Goal: Task Accomplishment & Management: Manage account settings

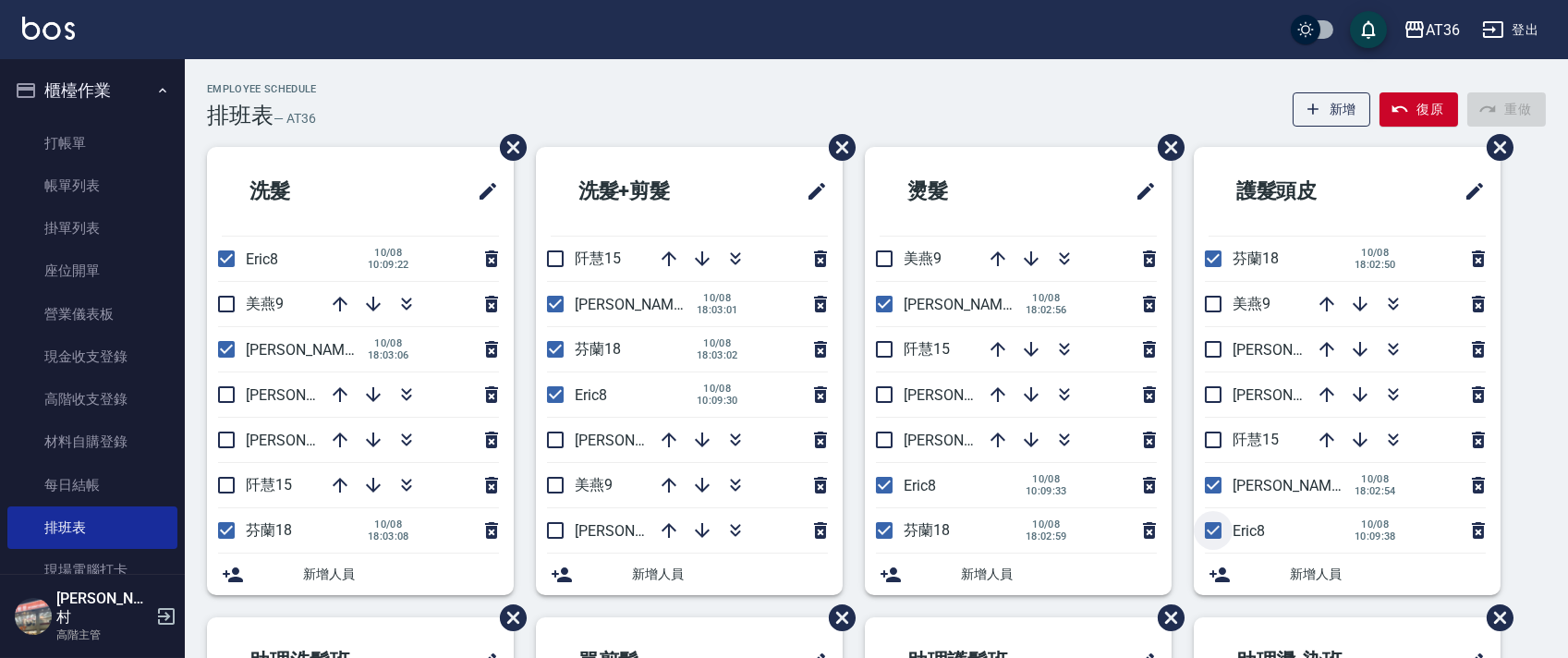
click at [1208, 528] on input "checkbox" at bounding box center [1213, 530] width 39 height 39
checkbox input "false"
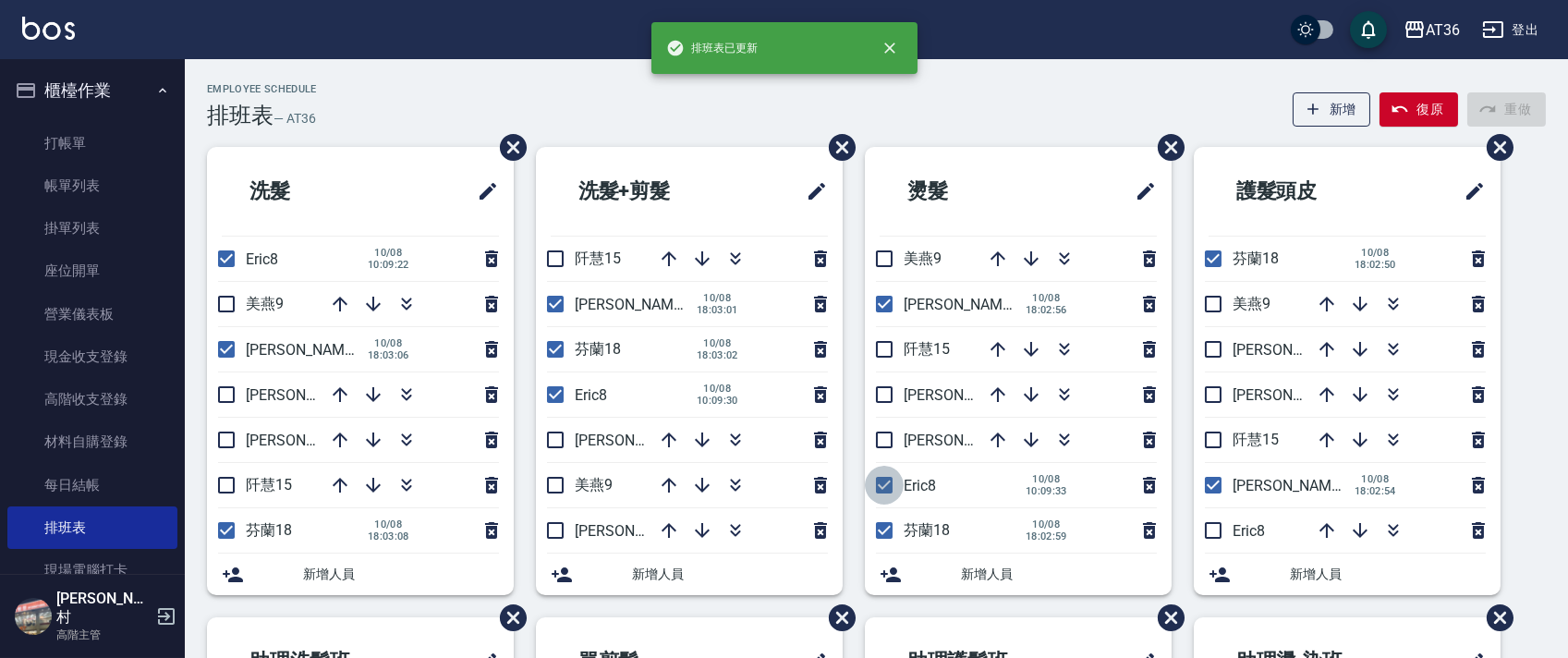
click at [880, 489] on input "checkbox" at bounding box center [884, 485] width 39 height 39
checkbox input "false"
click at [558, 394] on input "checkbox" at bounding box center [555, 395] width 39 height 39
checkbox input "false"
click at [223, 259] on input "checkbox" at bounding box center [226, 259] width 39 height 39
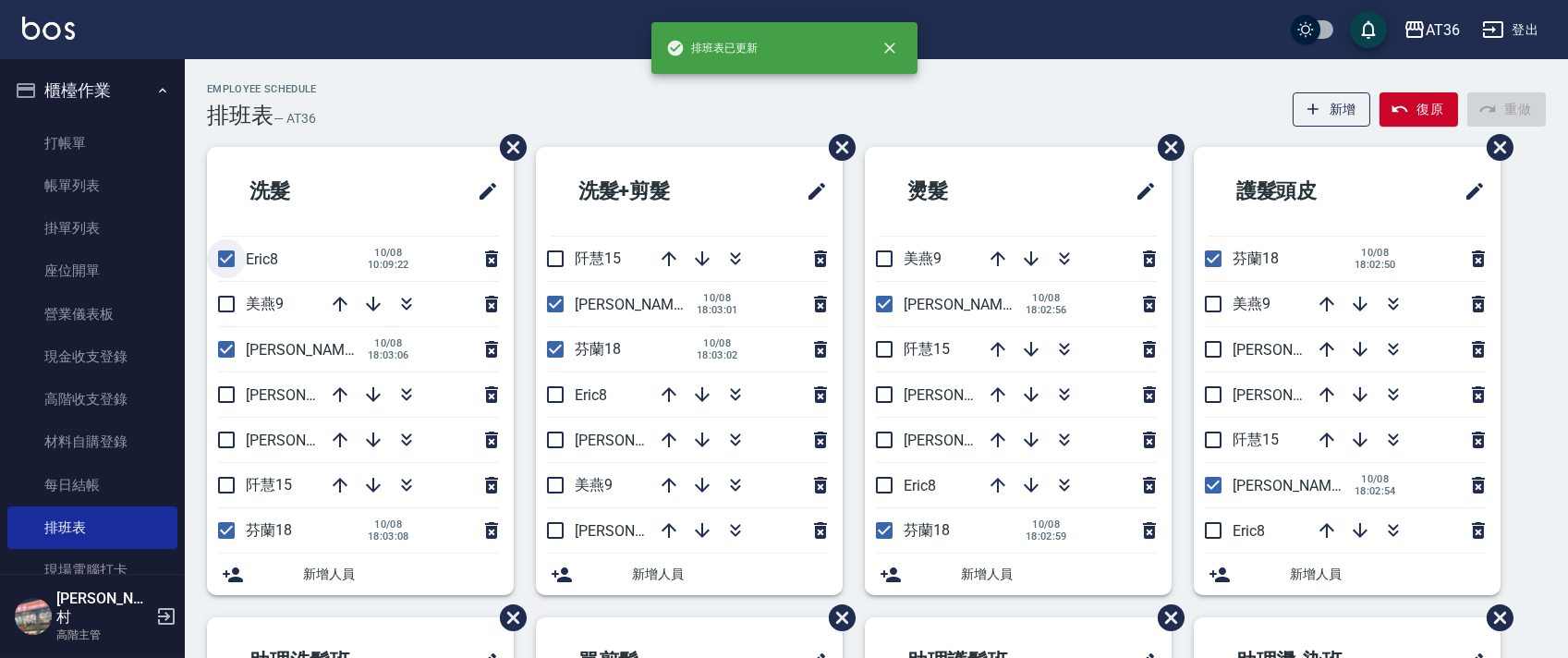
checkbox input "false"
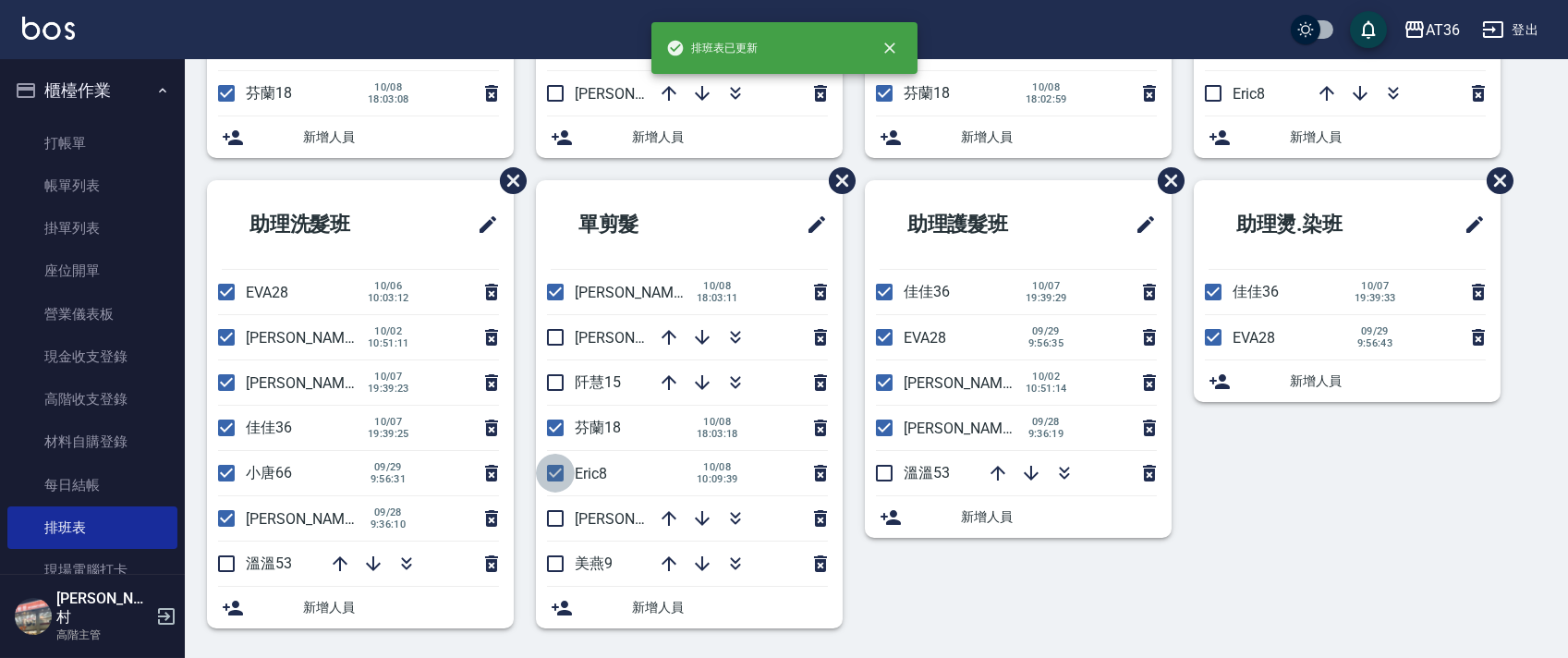
click at [557, 465] on input "checkbox" at bounding box center [555, 474] width 39 height 39
checkbox input "false"
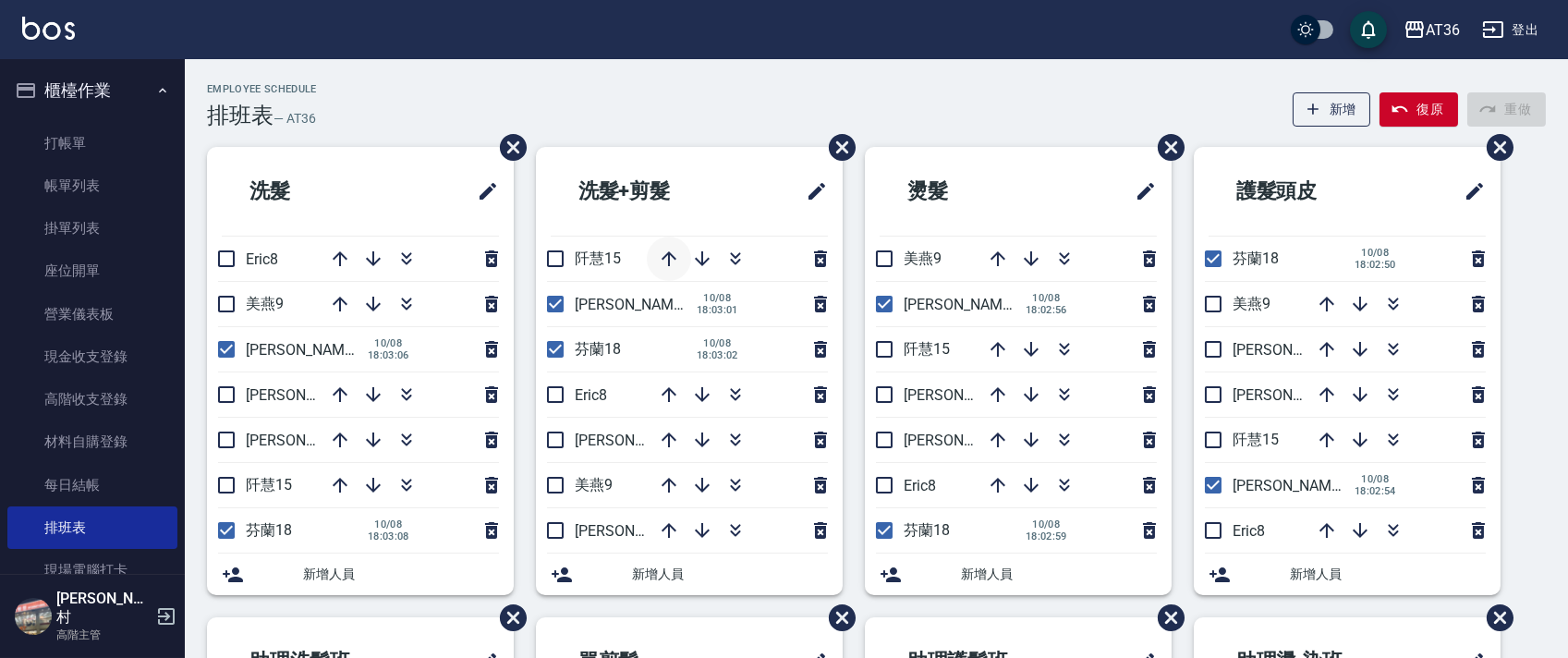
click at [669, 263] on icon "button" at bounding box center [669, 258] width 15 height 15
click at [109, 365] on link "現金收支登錄" at bounding box center [93, 357] width 170 height 43
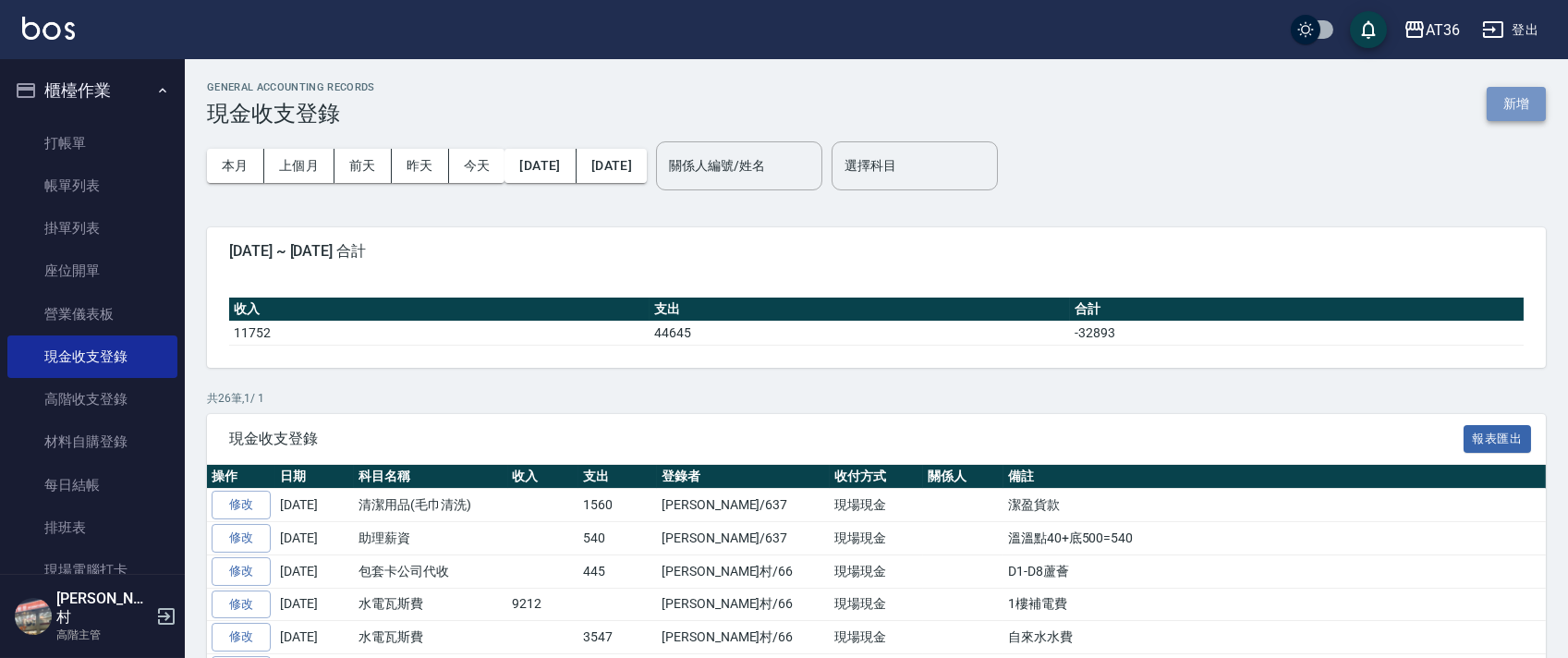
click at [1508, 108] on button "新增" at bounding box center [1516, 103] width 59 height 34
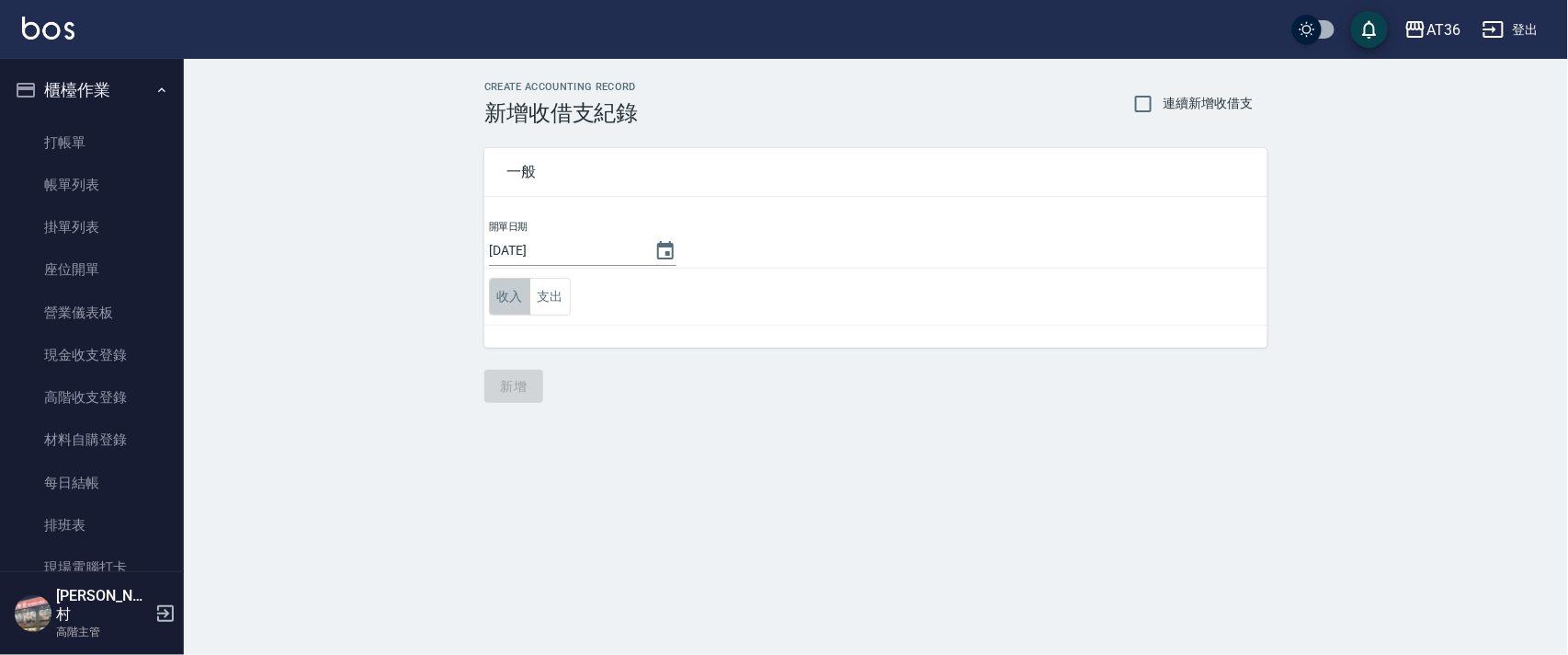
click at [525, 288] on button "收入" at bounding box center [509, 296] width 42 height 38
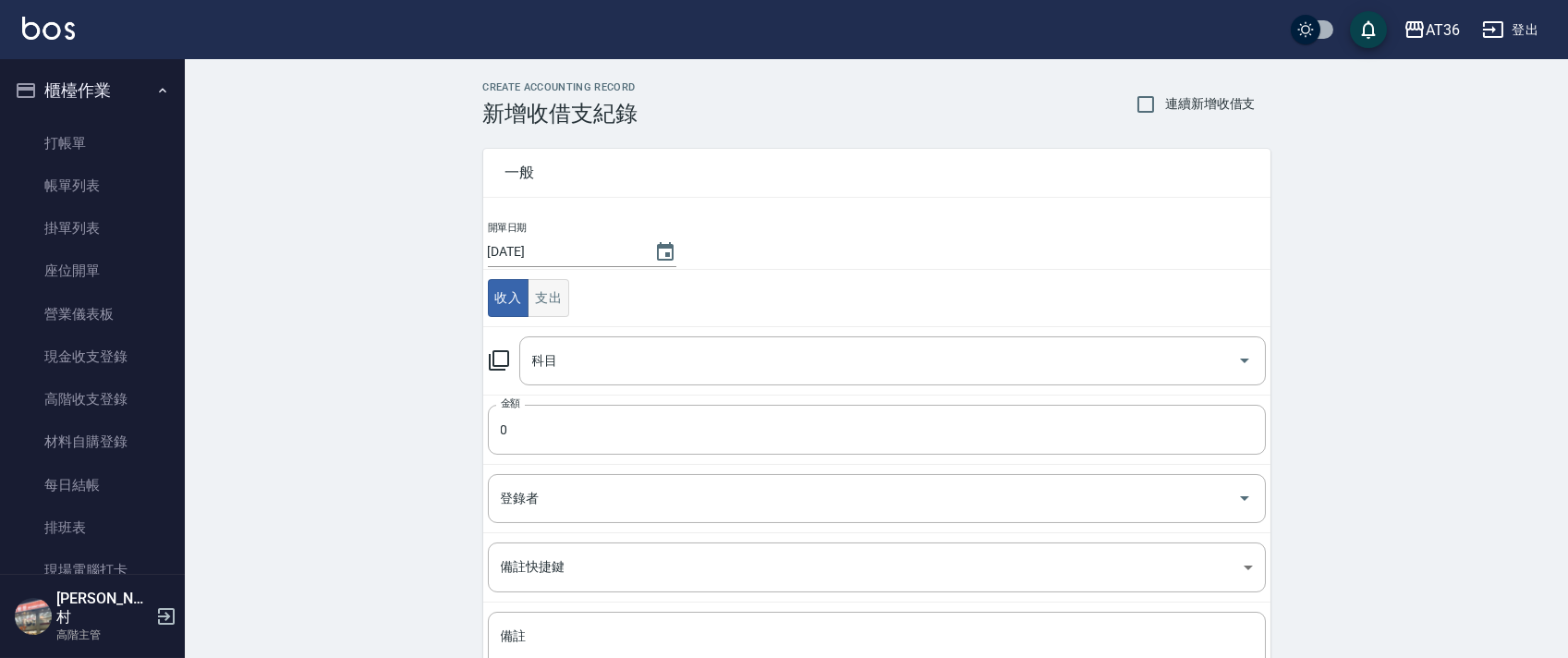
drag, startPoint x: 540, startPoint y: 293, endPoint x: 548, endPoint y: 301, distance: 11.3
click at [539, 293] on button "支出" at bounding box center [548, 297] width 42 height 38
click at [535, 361] on div "科目 科目" at bounding box center [893, 361] width 746 height 49
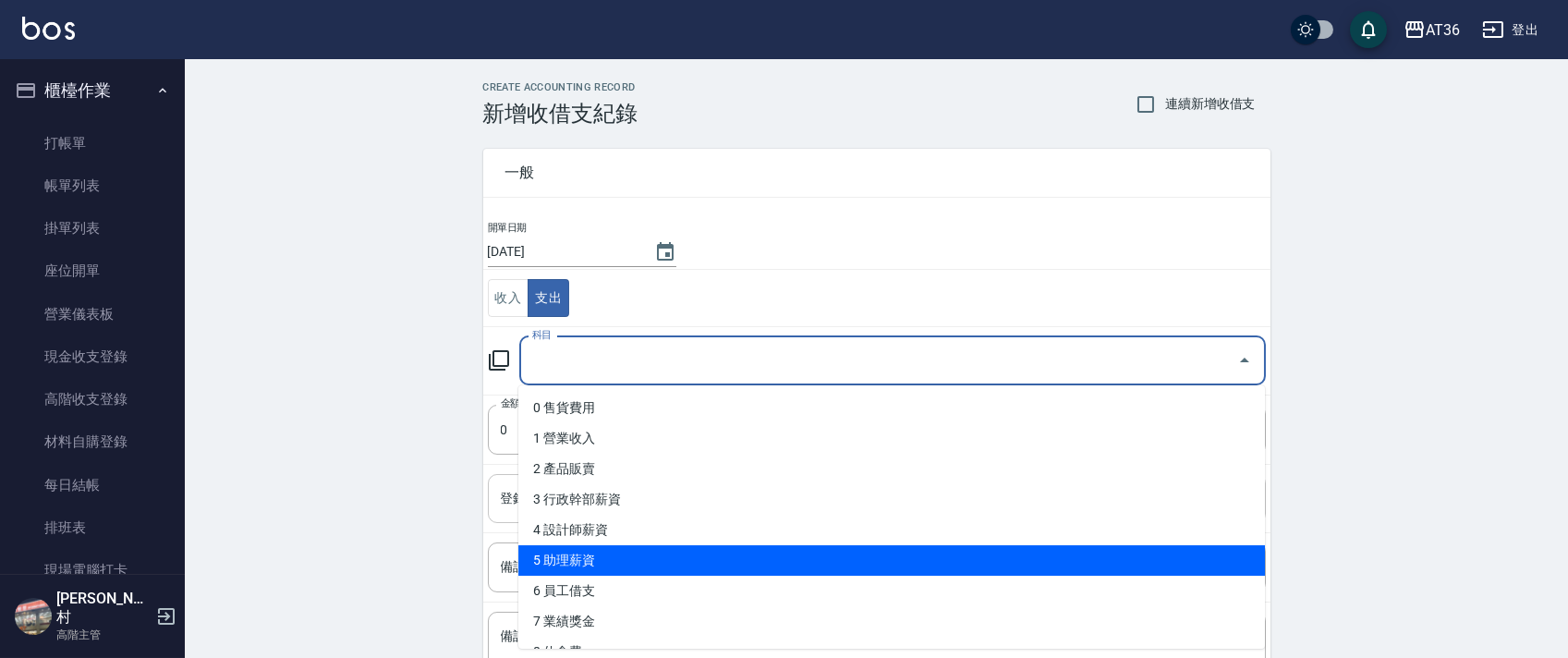
drag, startPoint x: 596, startPoint y: 556, endPoint x: 596, endPoint y: 496, distance: 60.0
click at [596, 548] on li "5 助理薪資" at bounding box center [892, 560] width 746 height 30
type input "5 助理薪資"
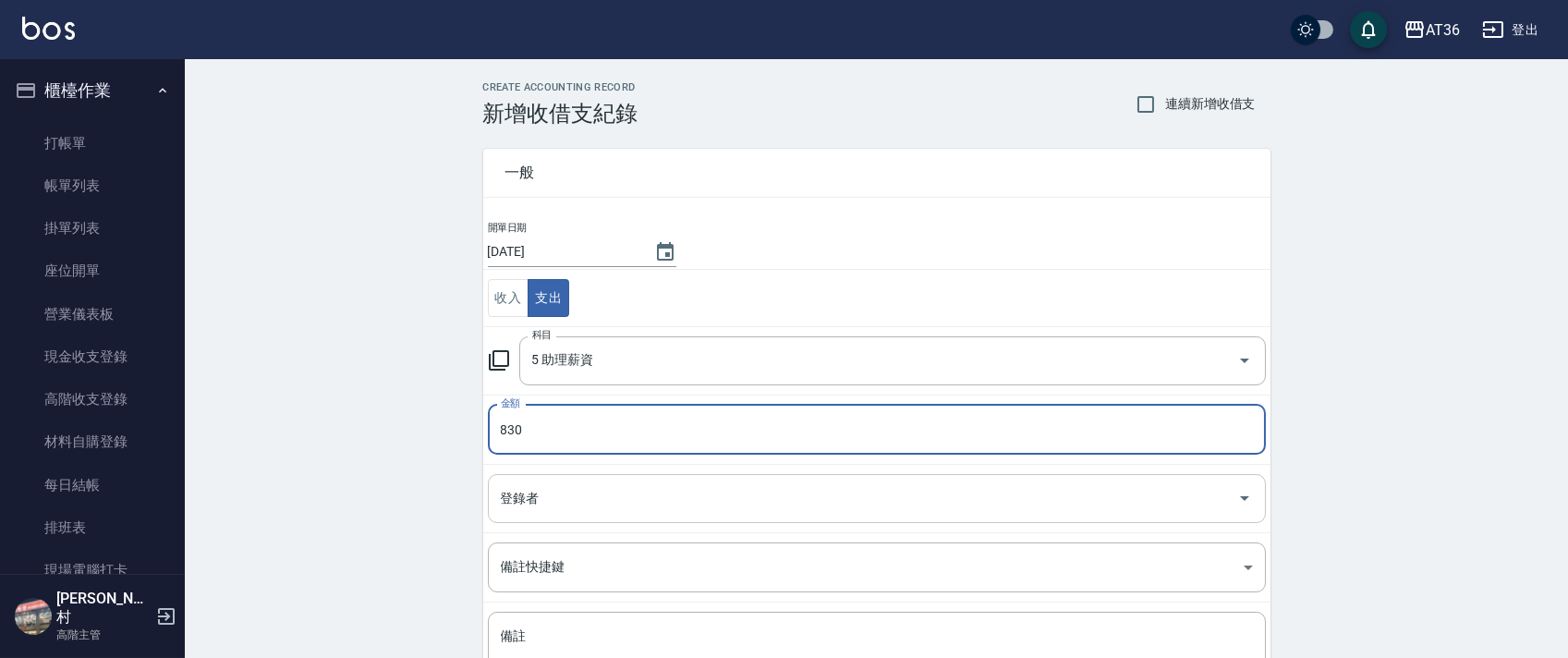
type input "830"
click at [514, 493] on div "登錄者 登錄者" at bounding box center [877, 498] width 778 height 49
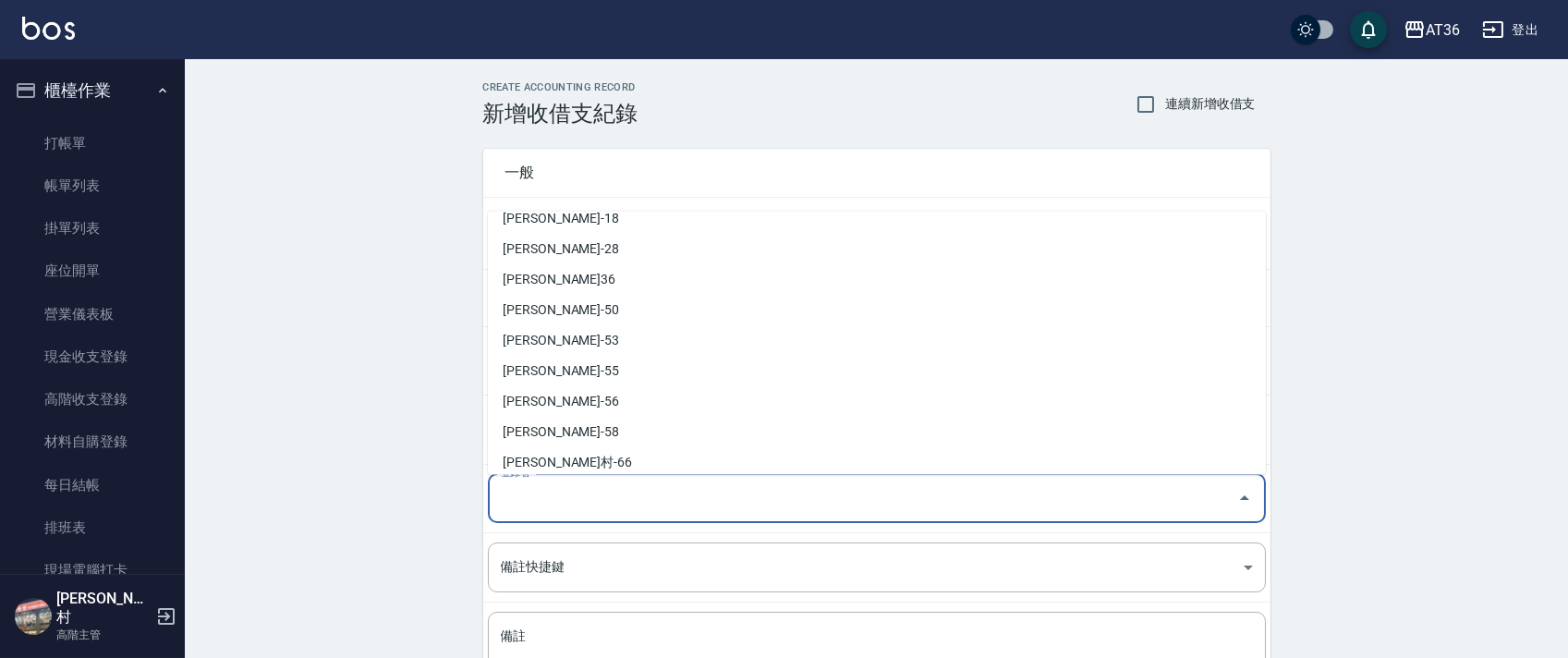
scroll to position [300, 0]
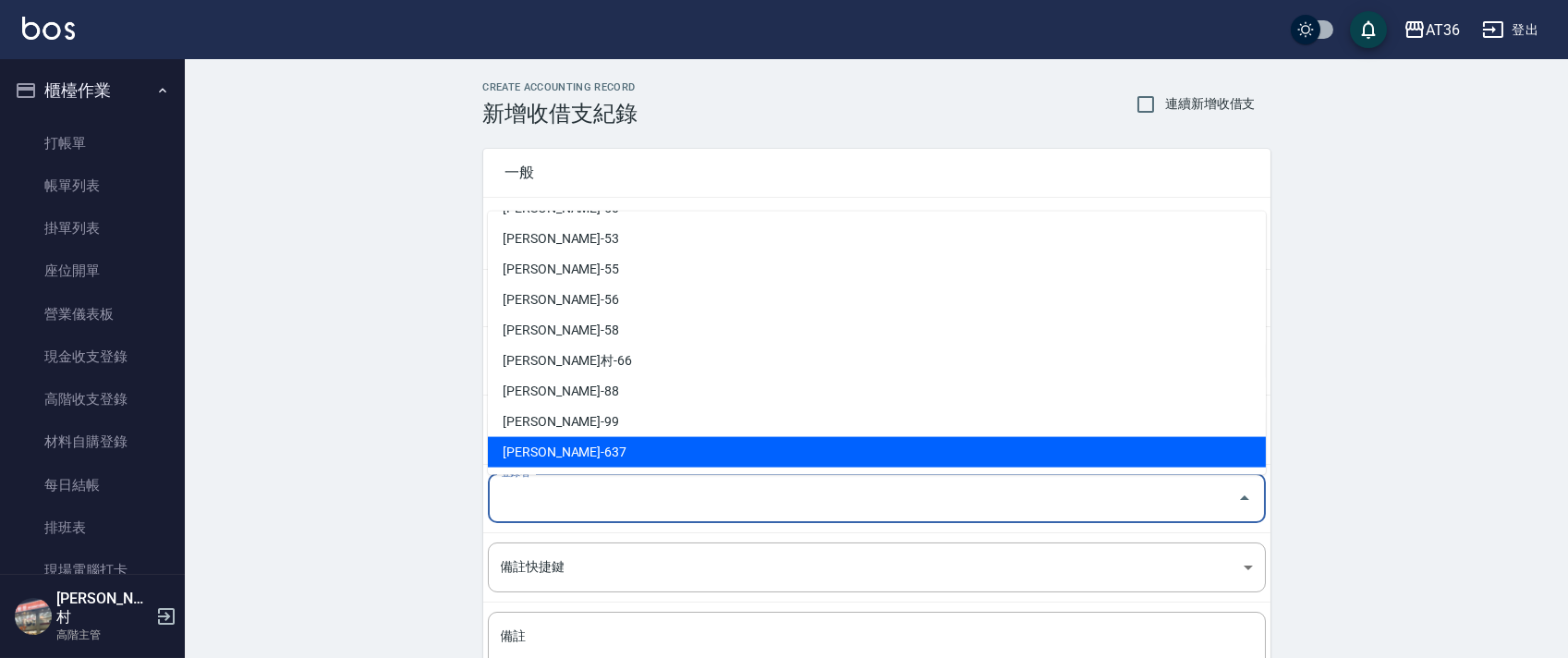
click at [520, 451] on li "[PERSON_NAME]-637" at bounding box center [877, 451] width 778 height 30
type input "[PERSON_NAME]-637"
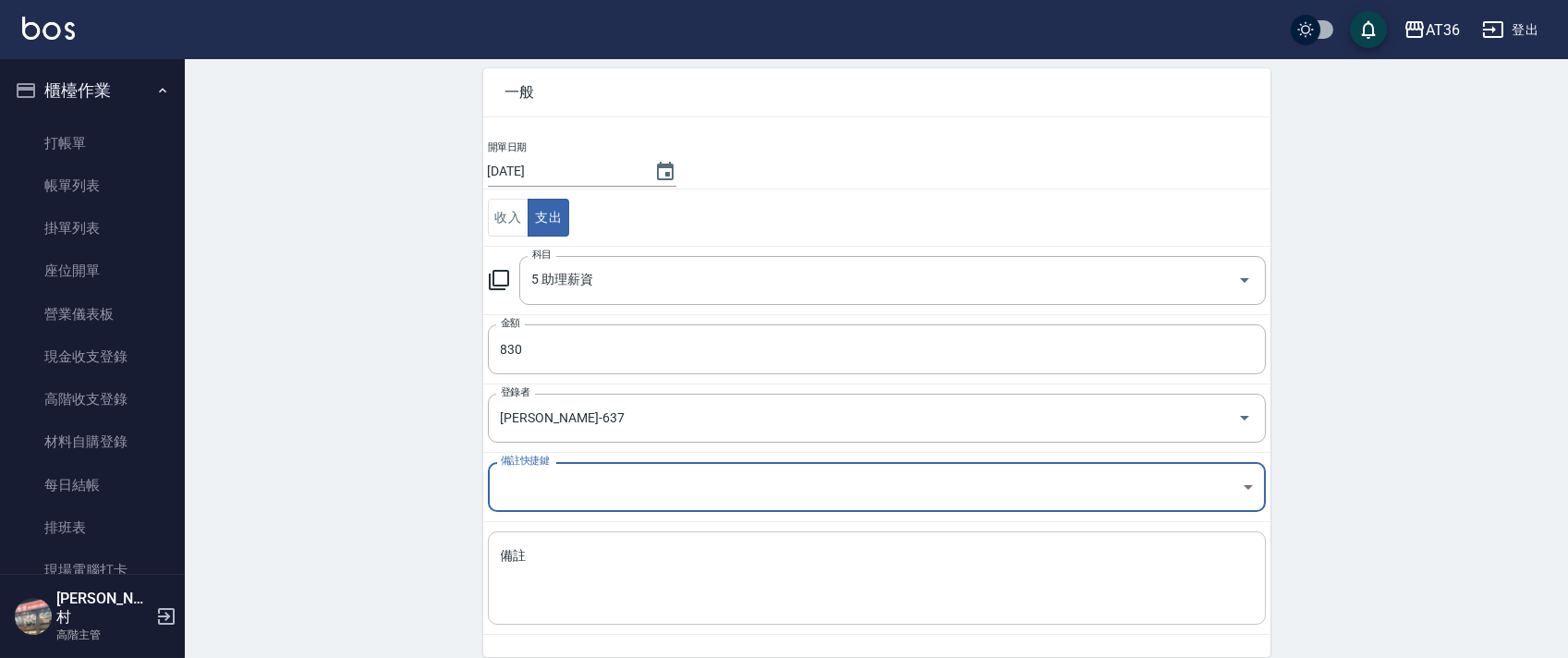
scroll to position [157, 0]
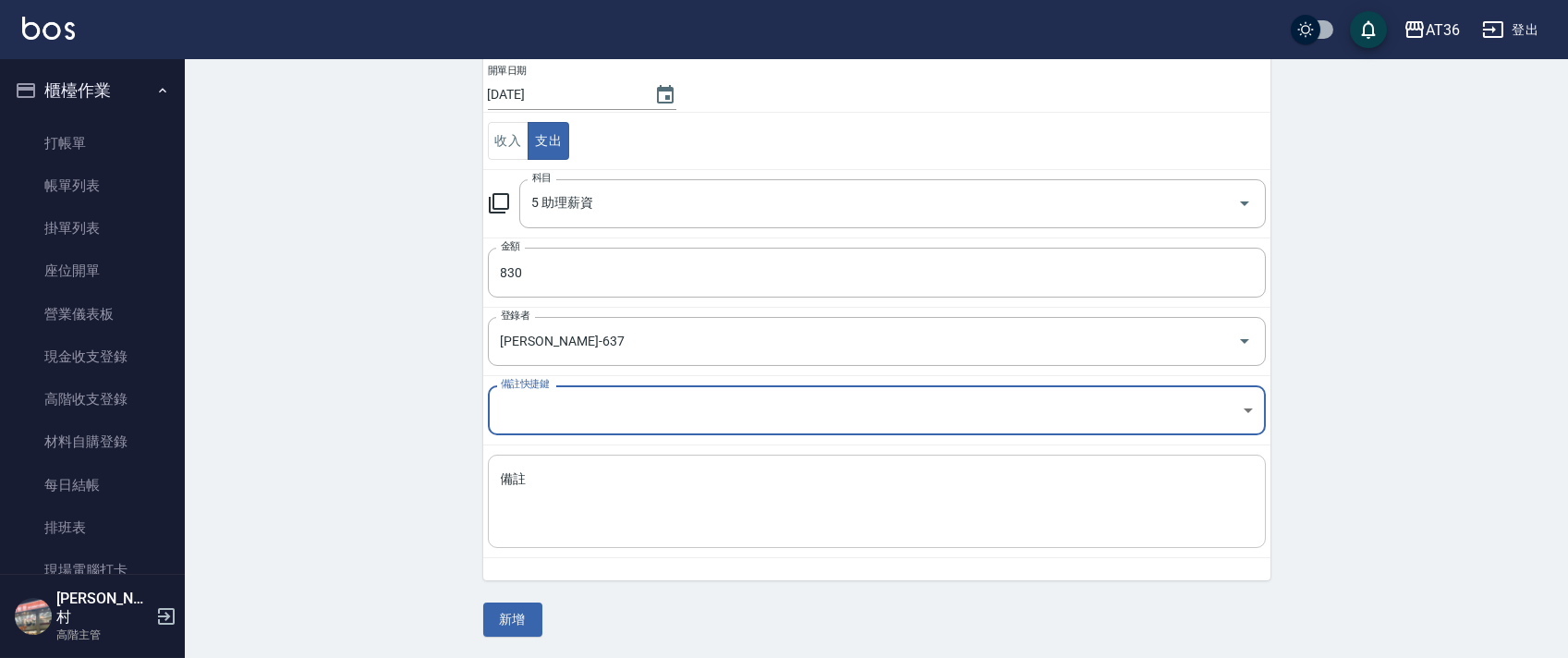
drag, startPoint x: 507, startPoint y: 524, endPoint x: 549, endPoint y: 487, distance: 56.0
click at [508, 521] on textarea "備註" at bounding box center [877, 502] width 752 height 62
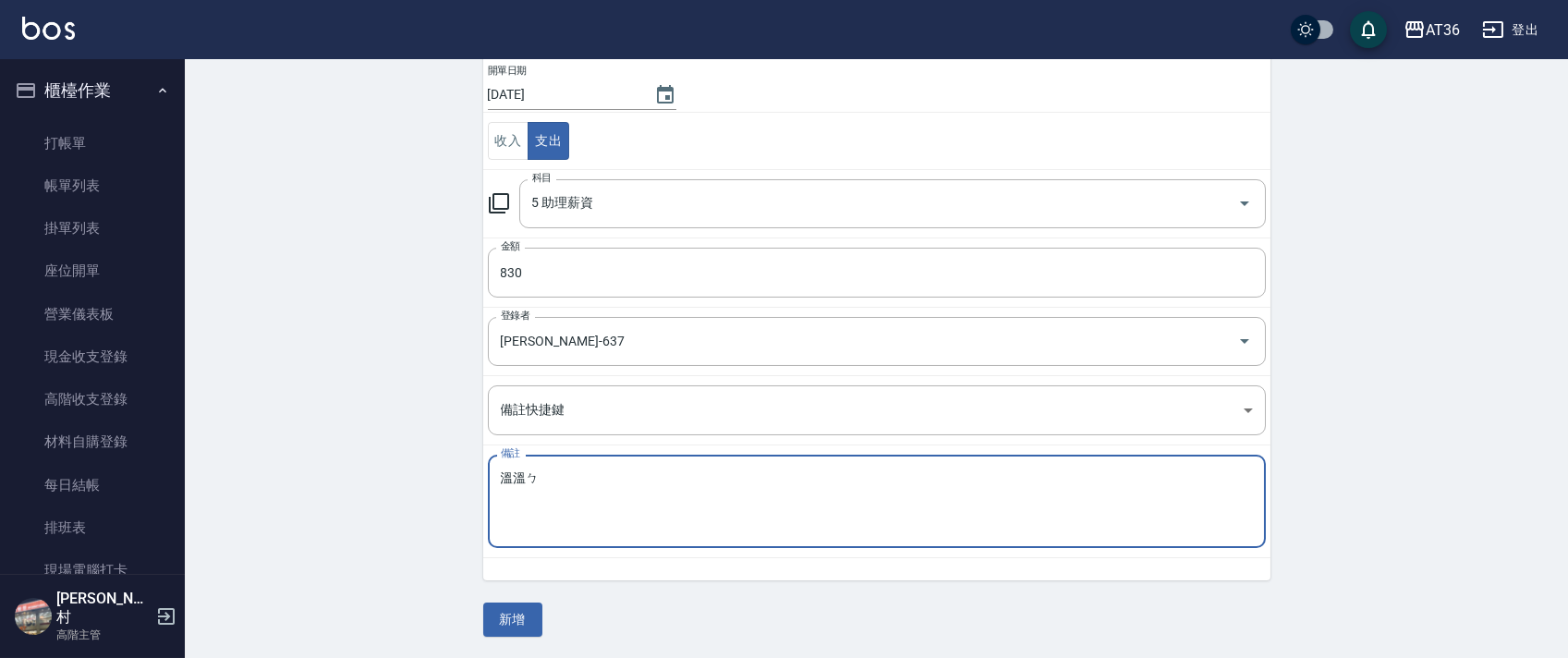
drag, startPoint x: 525, startPoint y: 484, endPoint x: 554, endPoint y: 465, distance: 34.7
click at [525, 483] on textarea "溫溫ㄅ" at bounding box center [877, 502] width 752 height 62
type textarea "溫溫點330+底500=830"
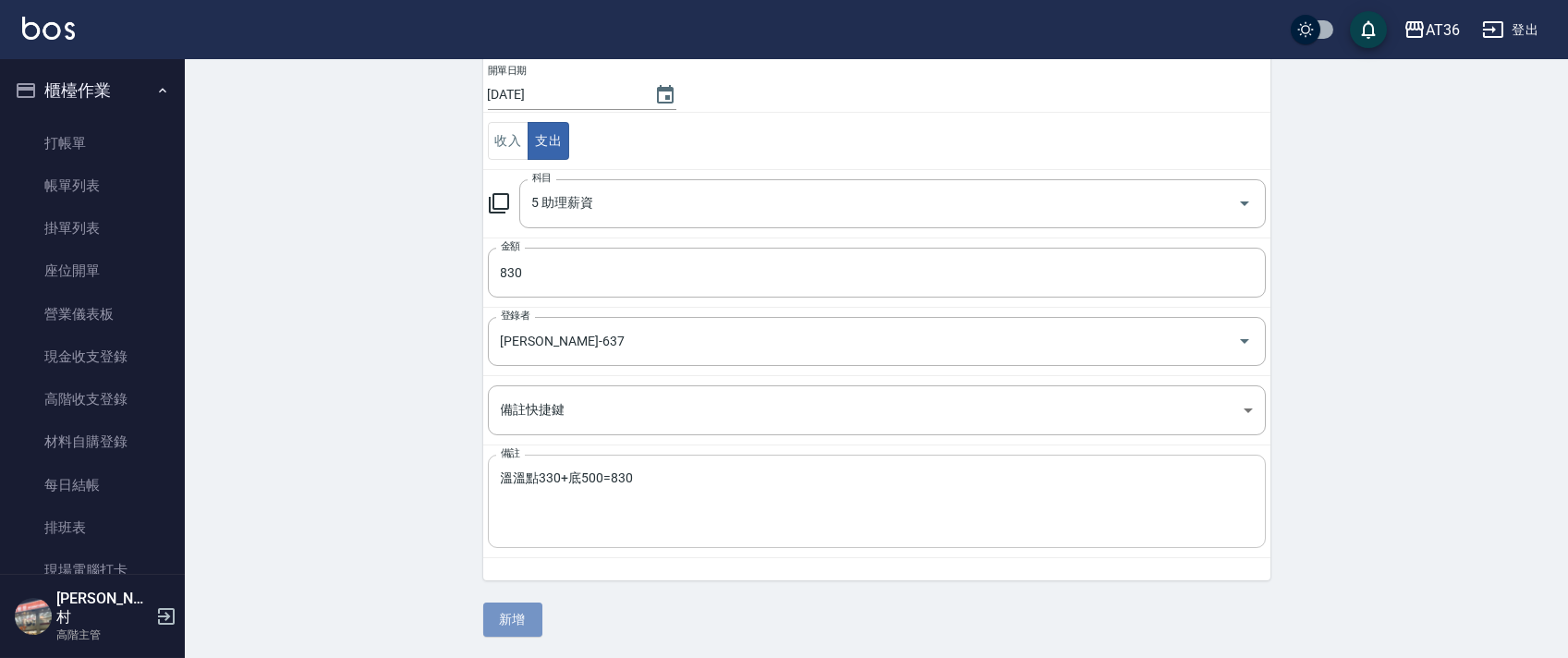
drag, startPoint x: 489, startPoint y: 627, endPoint x: 494, endPoint y: 547, distance: 80.2
click at [492, 623] on button "新增" at bounding box center [513, 619] width 59 height 34
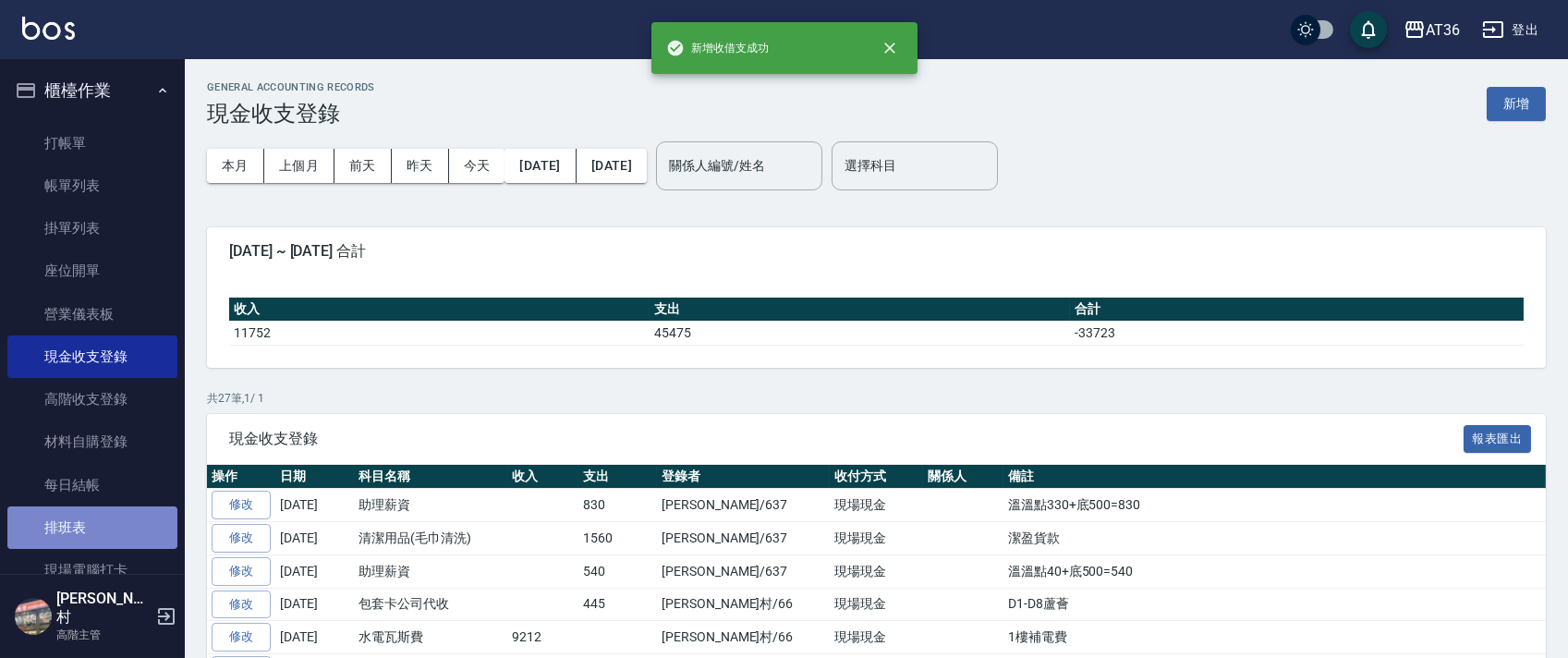
click at [107, 521] on link "排班表" at bounding box center [93, 528] width 170 height 43
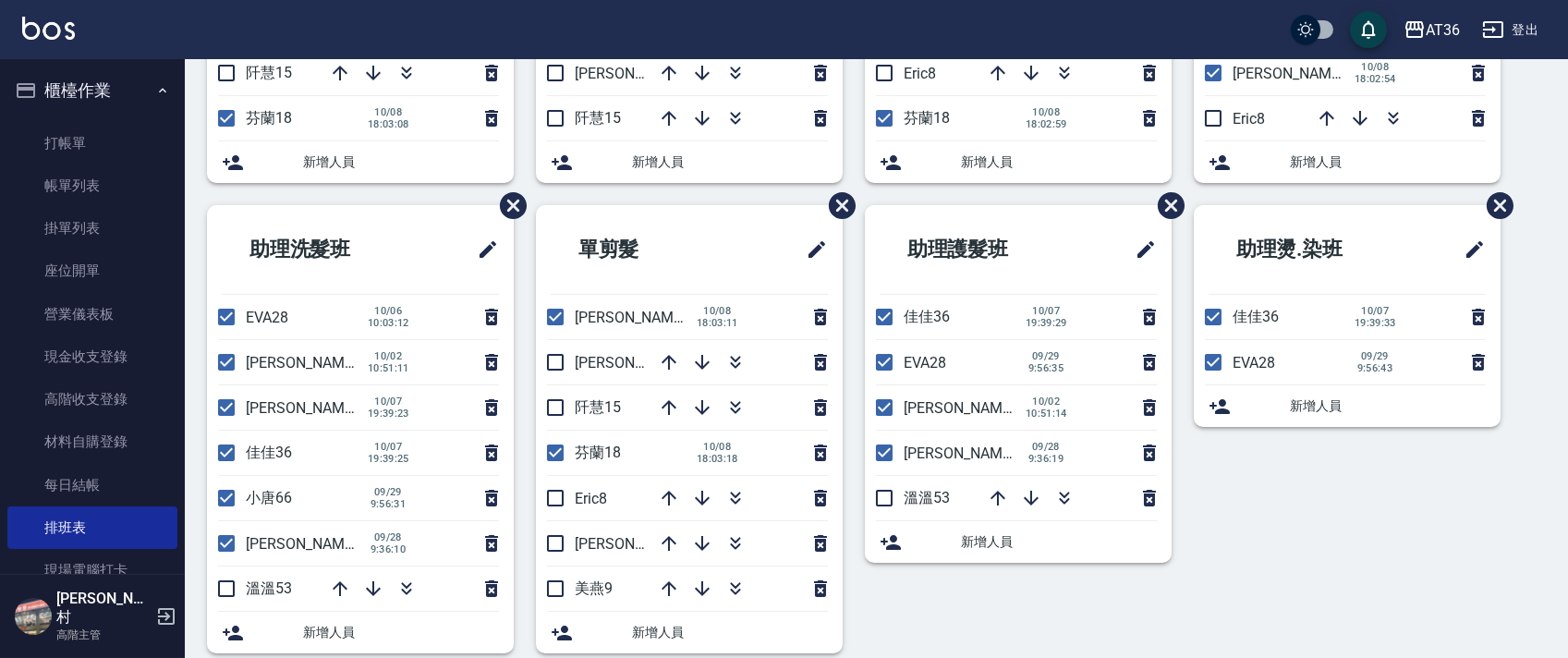
scroll to position [437, 0]
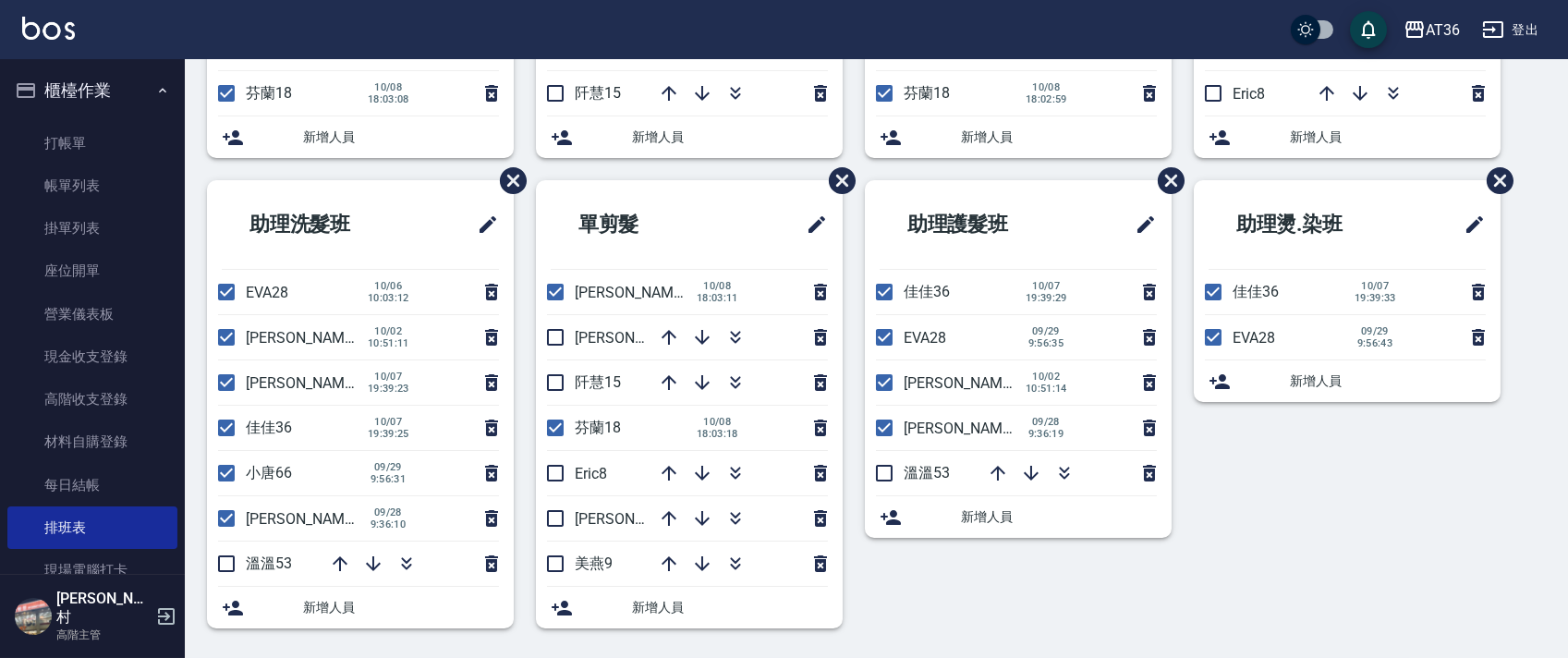
drag, startPoint x: 559, startPoint y: 475, endPoint x: 742, endPoint y: 446, distance: 185.3
click at [559, 475] on input "checkbox" at bounding box center [555, 474] width 39 height 39
checkbox input "true"
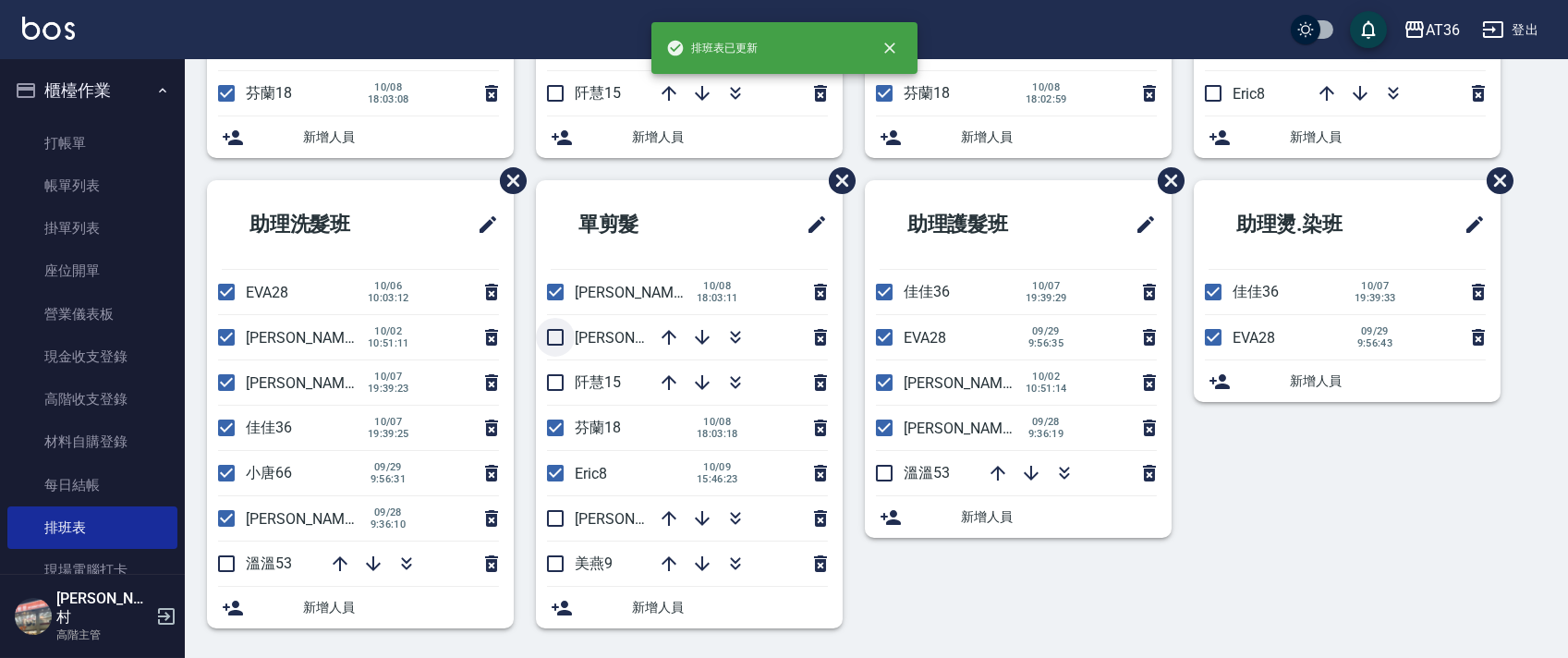
click at [559, 340] on input "checkbox" at bounding box center [555, 337] width 39 height 39
checkbox input "true"
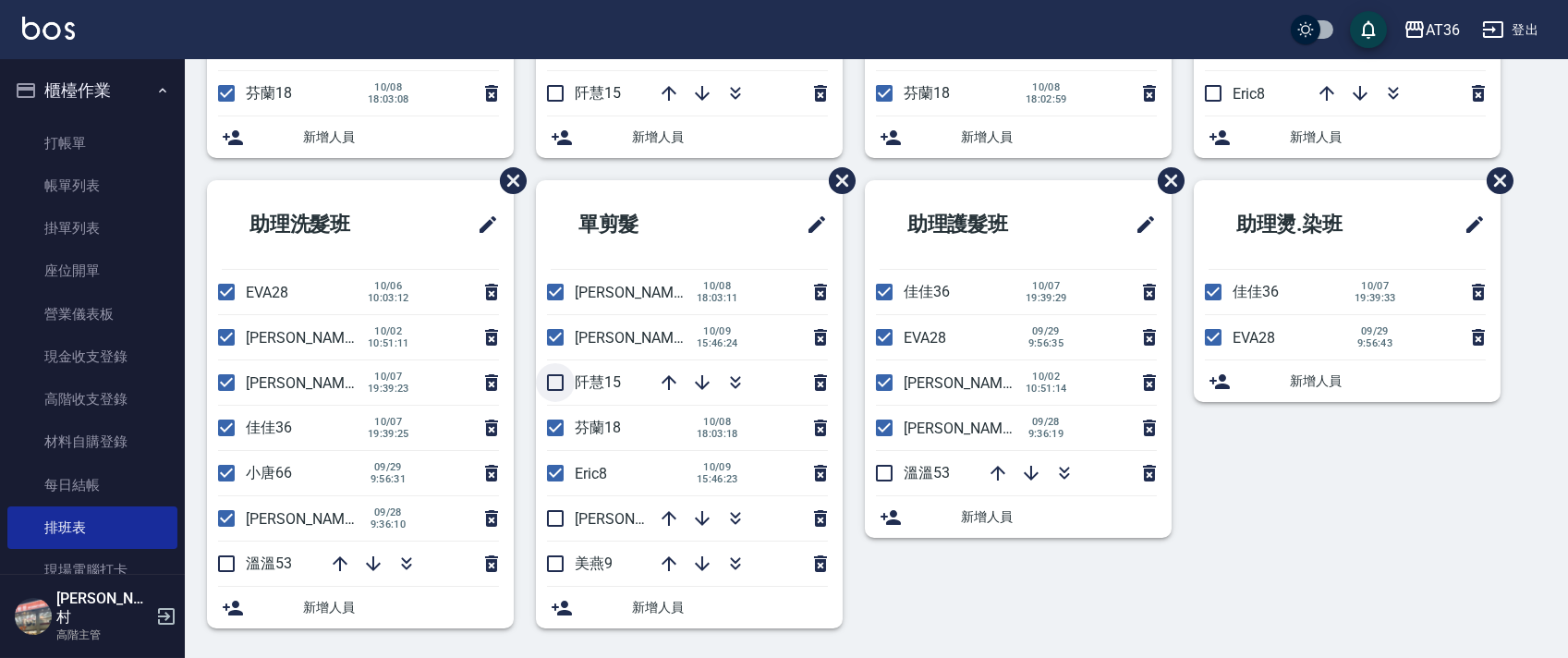
click at [560, 382] on input "checkbox" at bounding box center [555, 383] width 39 height 39
checkbox input "true"
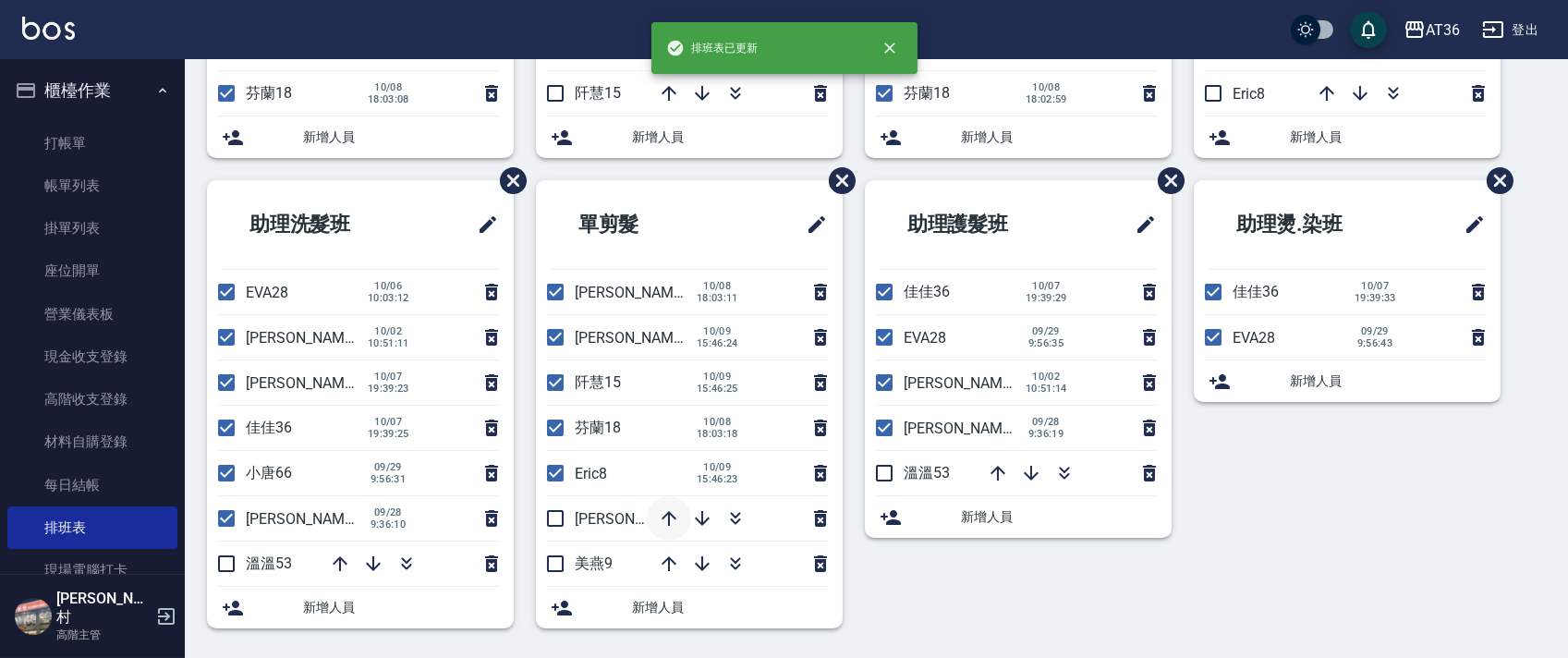
click at [672, 519] on icon "button" at bounding box center [669, 519] width 22 height 22
click at [555, 337] on input "checkbox" at bounding box center [555, 337] width 39 height 39
checkbox input "false"
click at [553, 381] on input "checkbox" at bounding box center [555, 383] width 39 height 39
checkbox input "false"
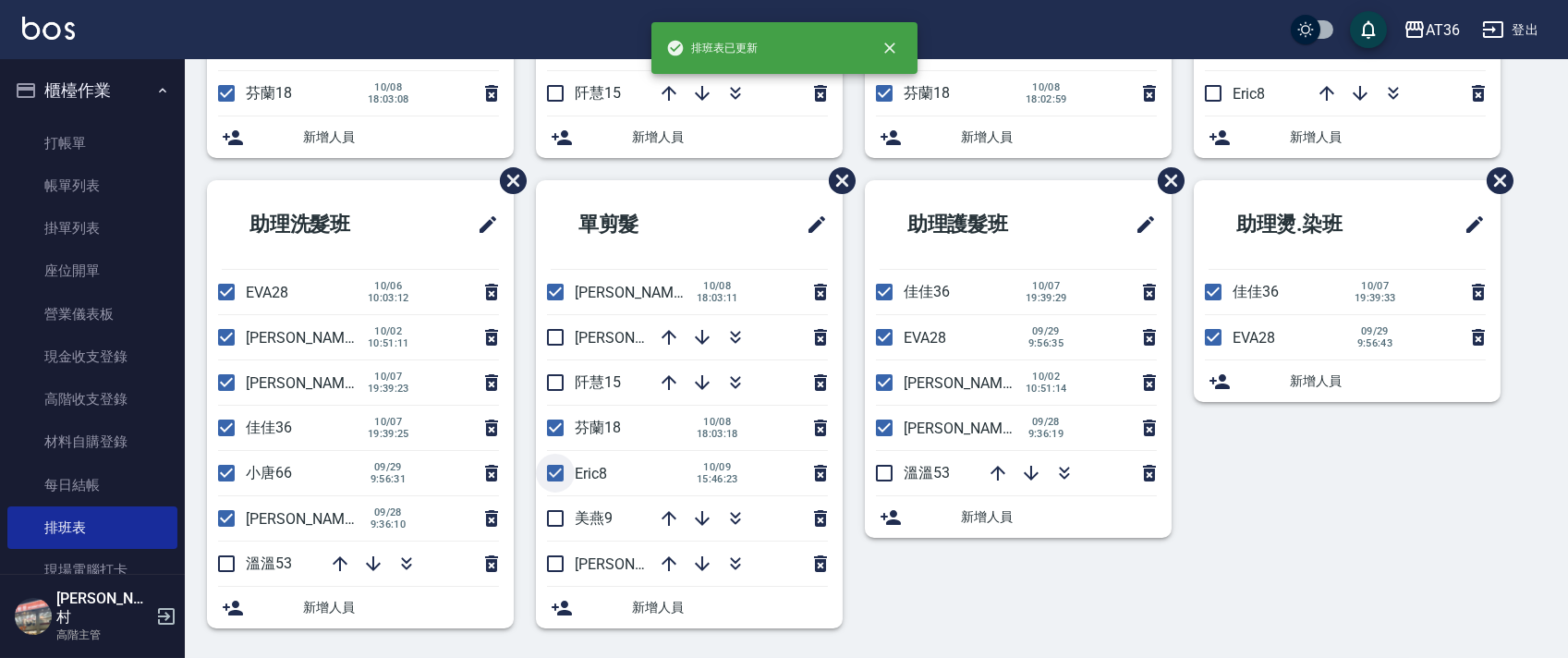
click at [556, 478] on input "checkbox" at bounding box center [555, 474] width 39 height 39
checkbox input "false"
click at [555, 338] on input "checkbox" at bounding box center [555, 337] width 39 height 39
checkbox input "true"
click at [555, 386] on input "checkbox" at bounding box center [555, 383] width 39 height 39
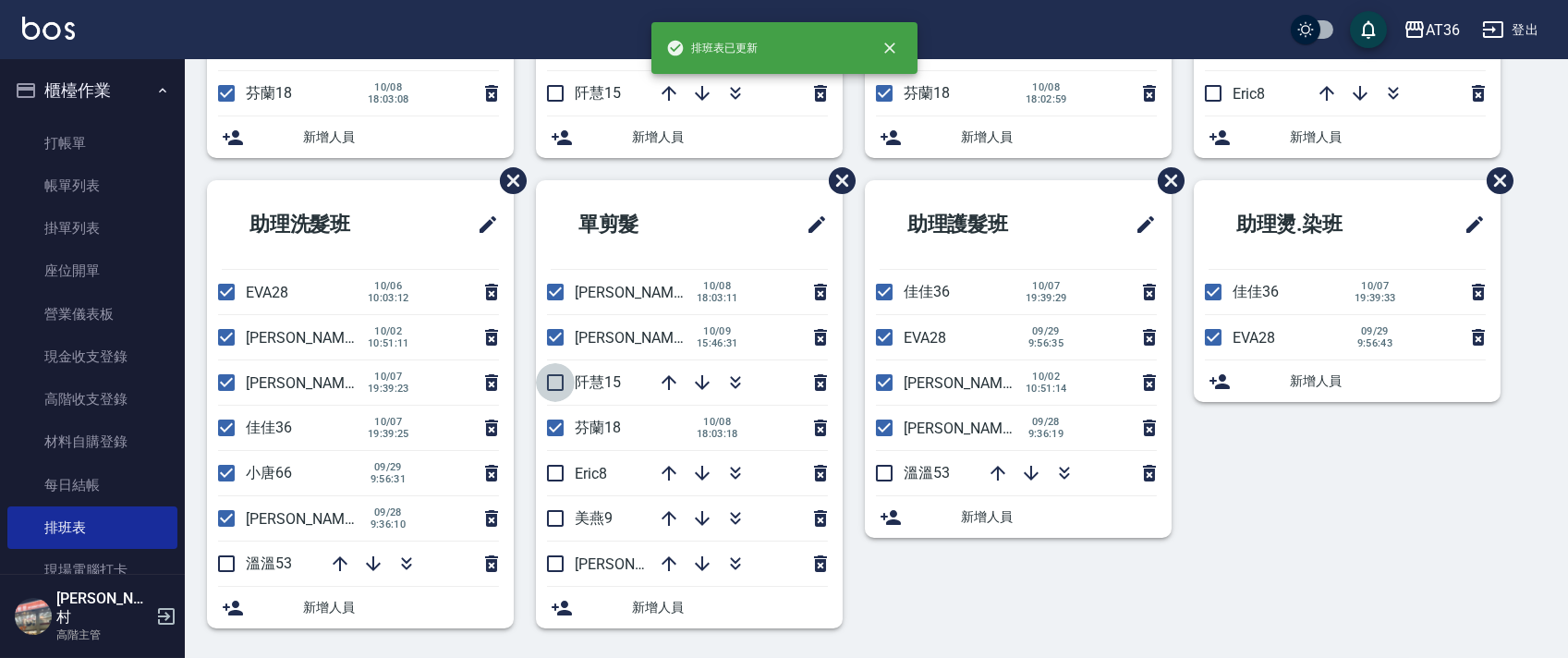
checkbox input "true"
click at [667, 479] on icon "button" at bounding box center [669, 473] width 22 height 22
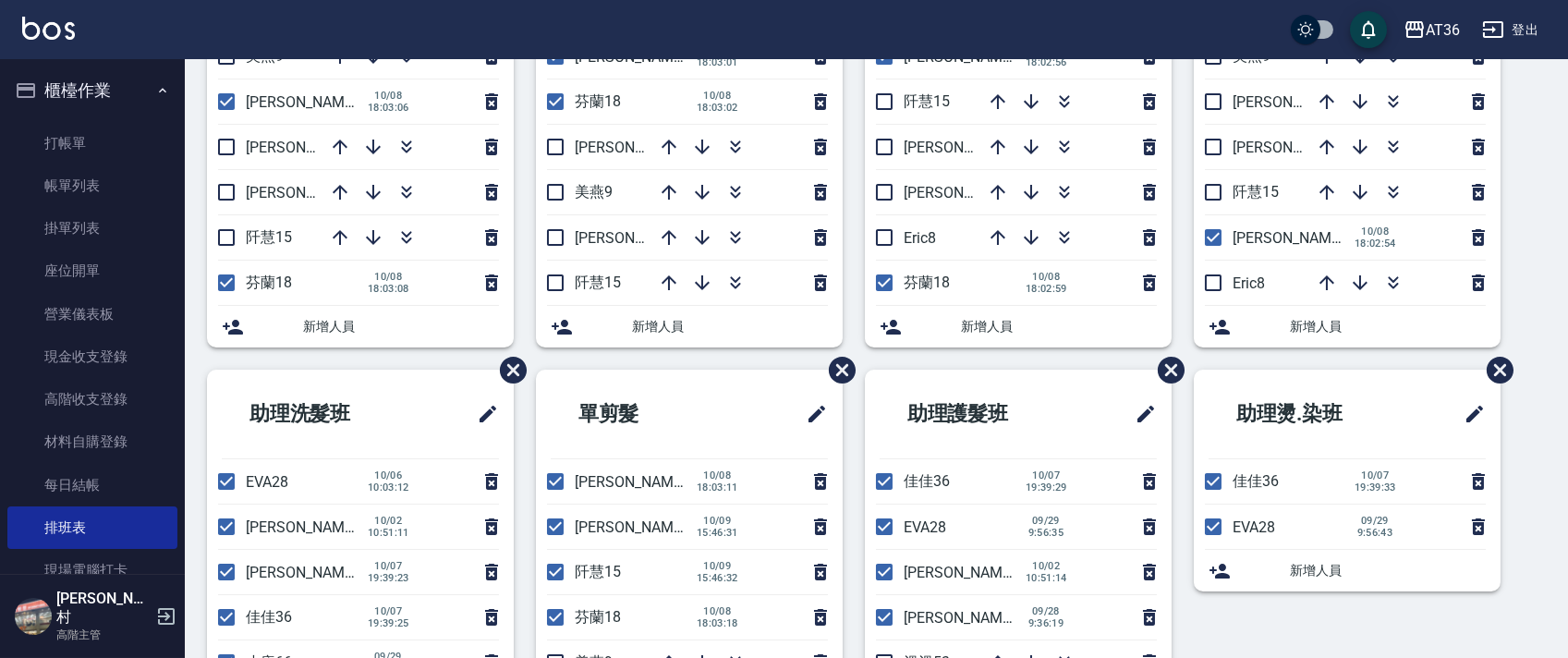
scroll to position [0, 0]
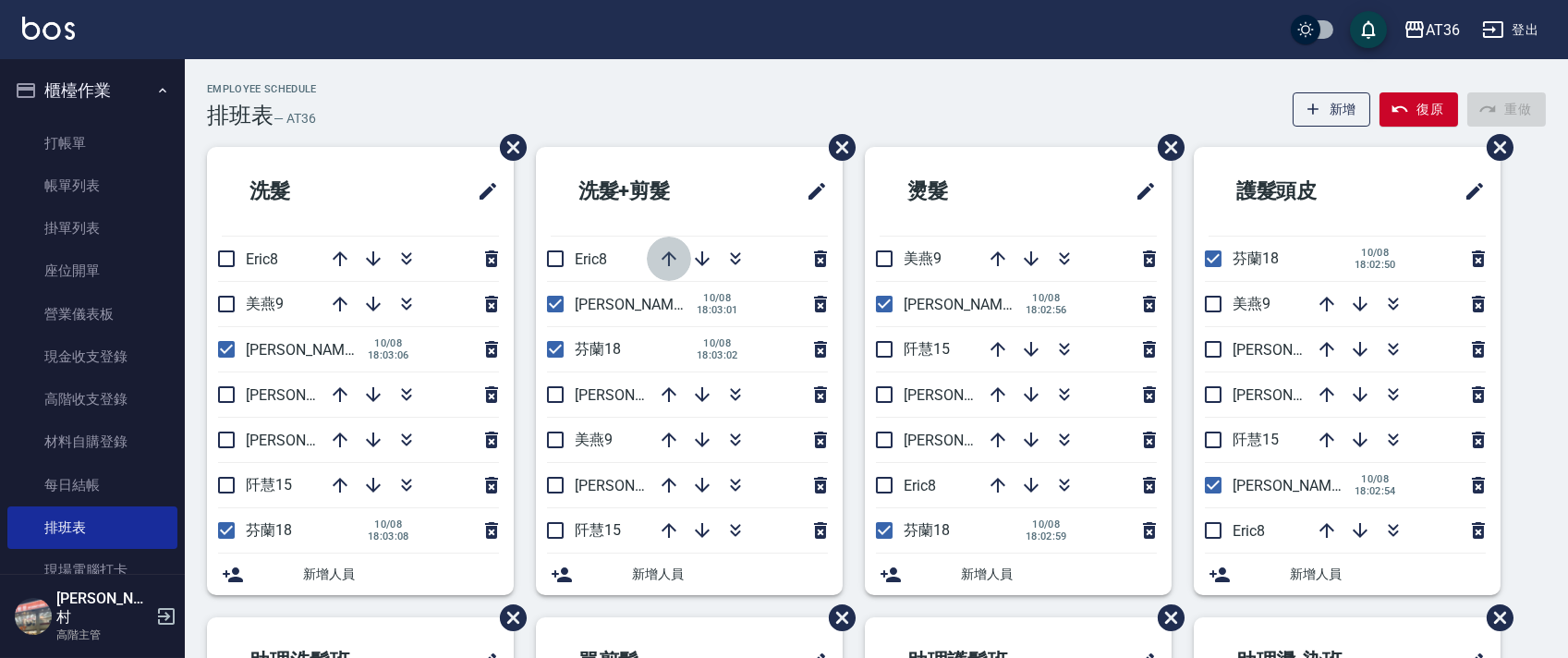
click at [669, 258] on icon "button" at bounding box center [669, 258] width 15 height 15
